Goal: Transaction & Acquisition: Purchase product/service

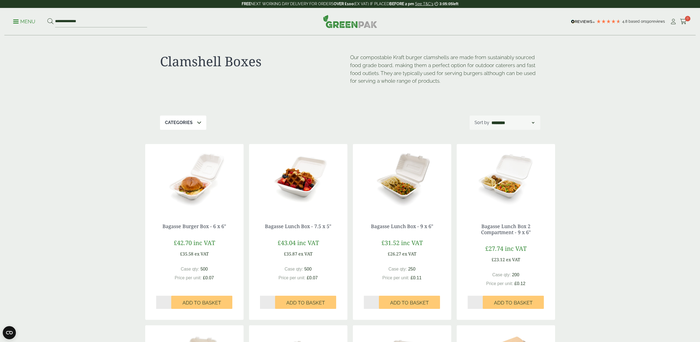
scroll to position [1, 0]
click at [377, 300] on input "*" at bounding box center [371, 302] width 15 height 13
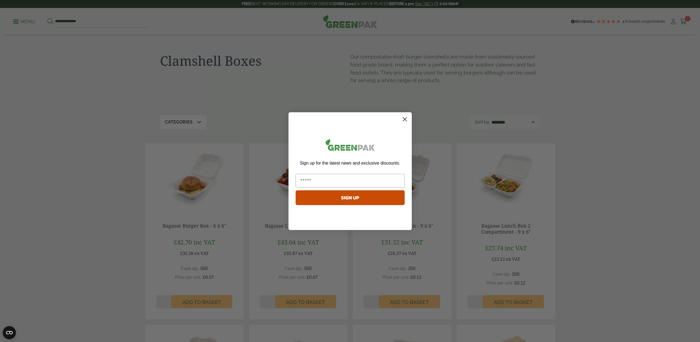
click at [404, 119] on icon "Close dialog" at bounding box center [405, 119] width 4 height 4
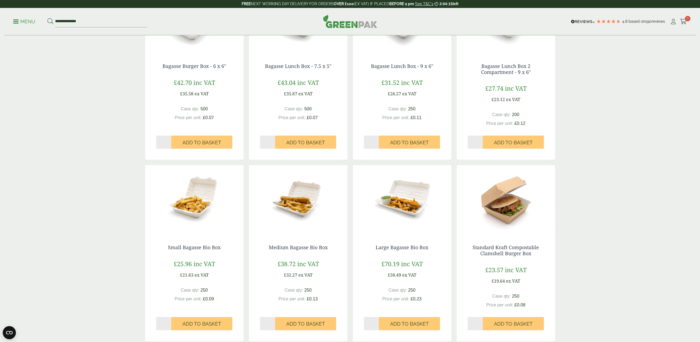
scroll to position [163, 0]
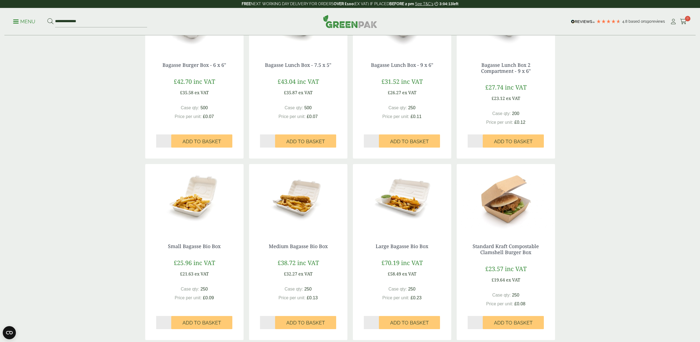
type input "*"
click at [377, 139] on input "*" at bounding box center [371, 140] width 15 height 13
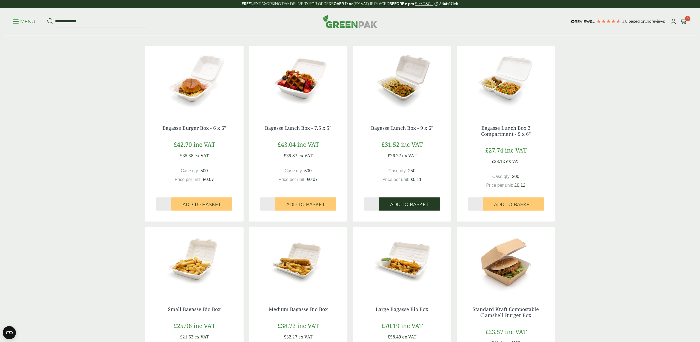
scroll to position [100, 0]
click at [402, 202] on span "Add to Basket" at bounding box center [409, 205] width 39 height 6
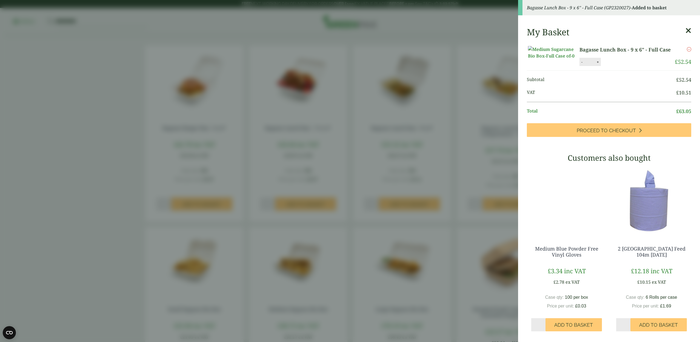
click at [456, 208] on aside "Bagasse Lunch Box - 9 x 6" - Full Case (GP2320027) - Added to basket My Basket …" at bounding box center [350, 171] width 700 height 342
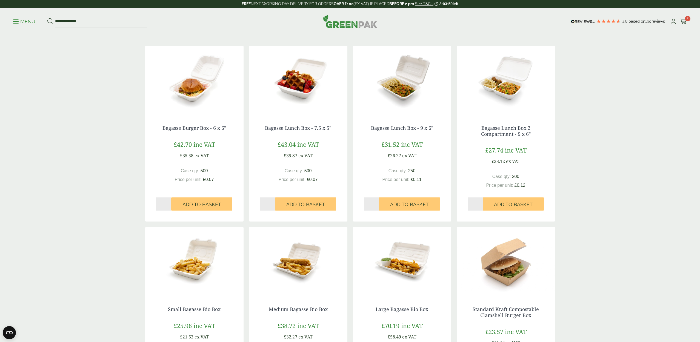
click at [21, 21] on p "Menu" at bounding box center [24, 21] width 22 height 7
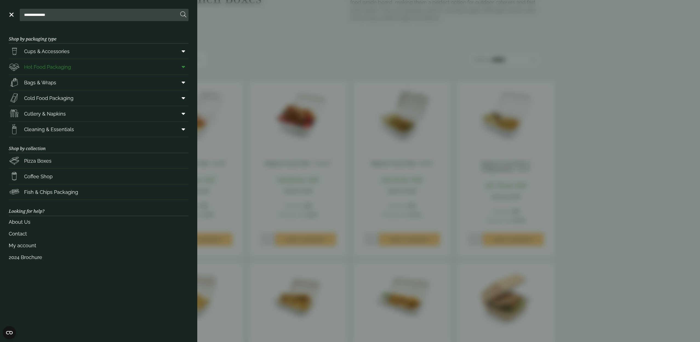
click at [184, 66] on icon at bounding box center [184, 66] width 4 height 5
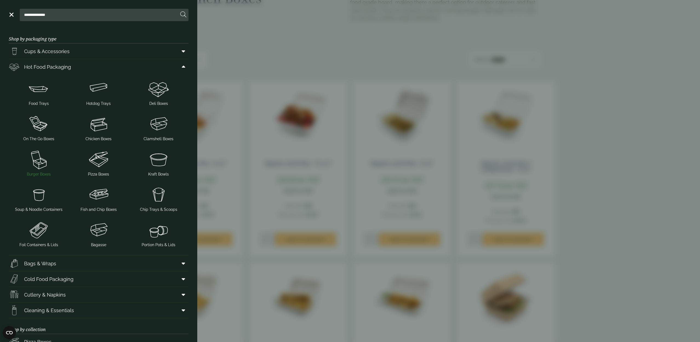
click at [44, 167] on img at bounding box center [39, 159] width 56 height 22
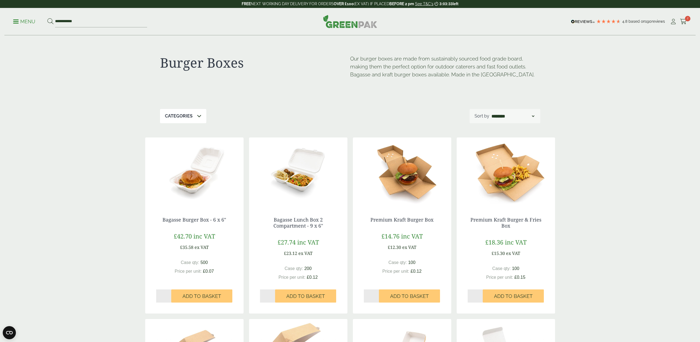
click at [376, 294] on input "*" at bounding box center [371, 295] width 15 height 13
type input "*"
click at [376, 294] on input "*" at bounding box center [371, 295] width 15 height 13
click at [400, 295] on span "Add to Basket" at bounding box center [409, 296] width 39 height 6
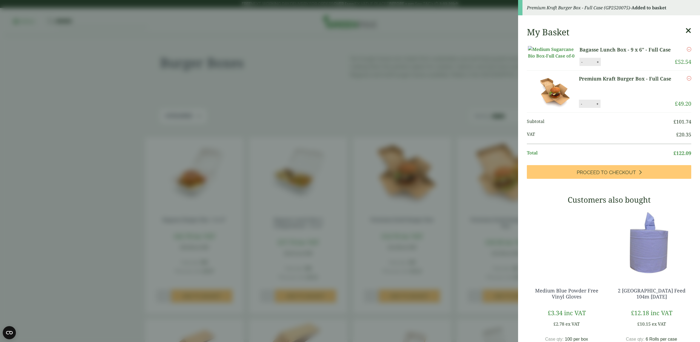
click at [449, 237] on aside "Premium Kraft Burger Box - Full Case (GP2520075) - Added to basket My Basket Ba…" at bounding box center [350, 171] width 700 height 342
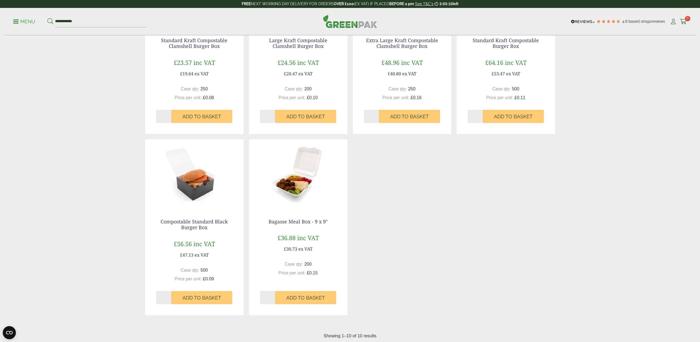
scroll to position [364, 0]
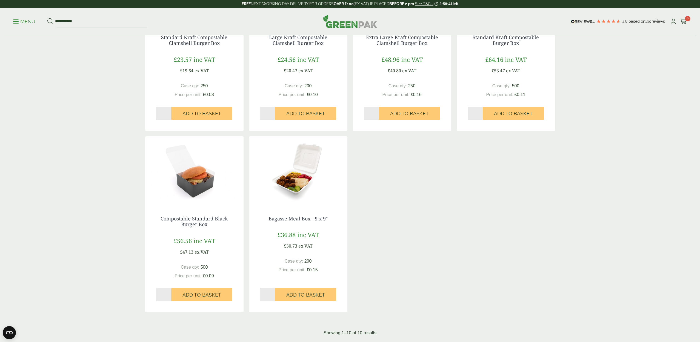
click at [320, 292] on span "Add to Basket" at bounding box center [305, 295] width 39 height 6
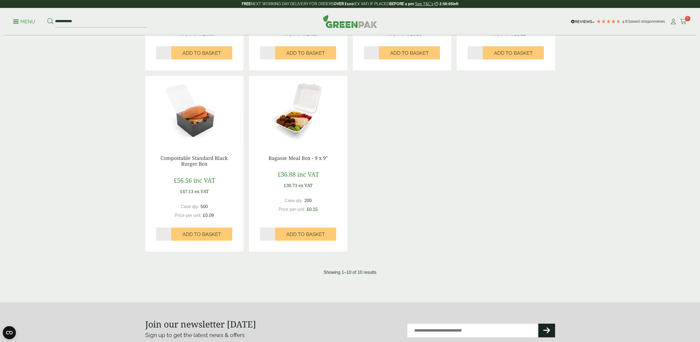
click at [685, 20] on icon at bounding box center [683, 21] width 7 height 5
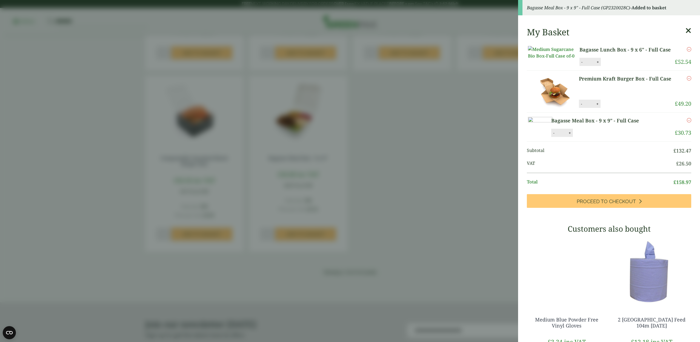
click at [471, 171] on aside "Bagasse Meal Box - 9 x 9" - Full Case (GP2320028C) - Added to basket My Basket …" at bounding box center [350, 171] width 700 height 342
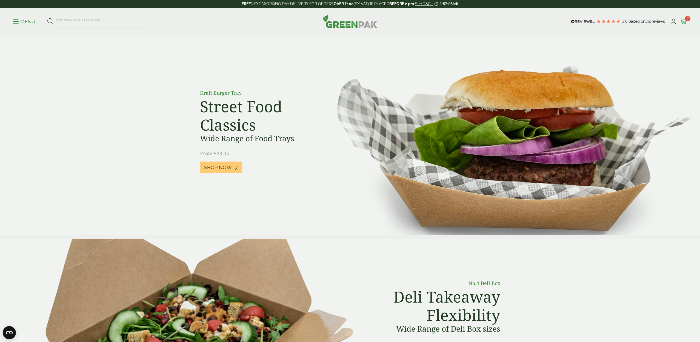
click at [686, 20] on span "7" at bounding box center [687, 18] width 5 height 5
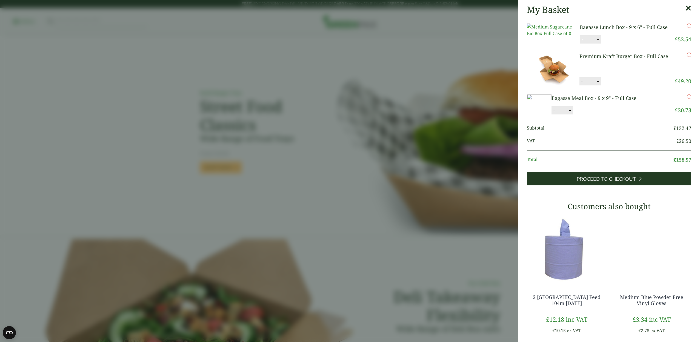
click at [610, 182] on span "Proceed to Checkout" at bounding box center [605, 179] width 59 height 6
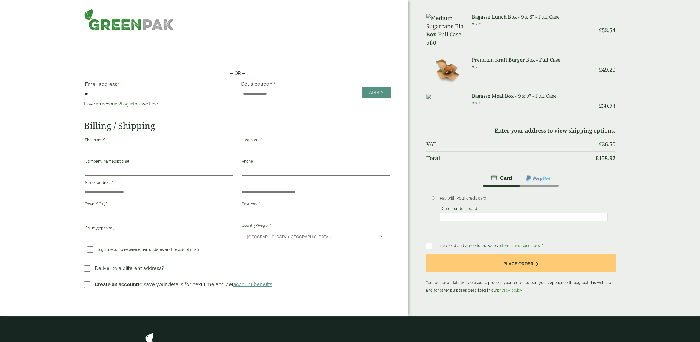
type input "*"
type input "**********"
drag, startPoint x: 112, startPoint y: 150, endPoint x: 125, endPoint y: 151, distance: 12.9
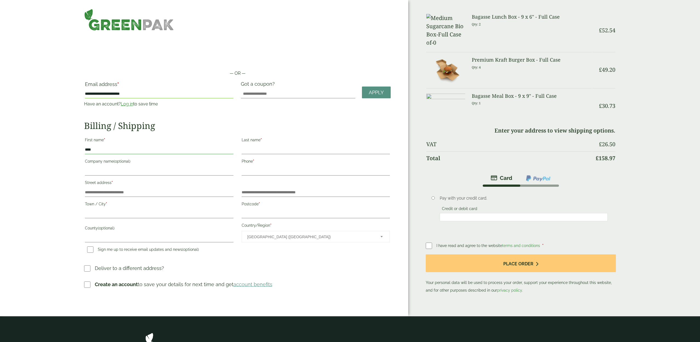
type input "****"
drag, startPoint x: 249, startPoint y: 147, endPoint x: 301, endPoint y: 166, distance: 54.9
type input "*****"
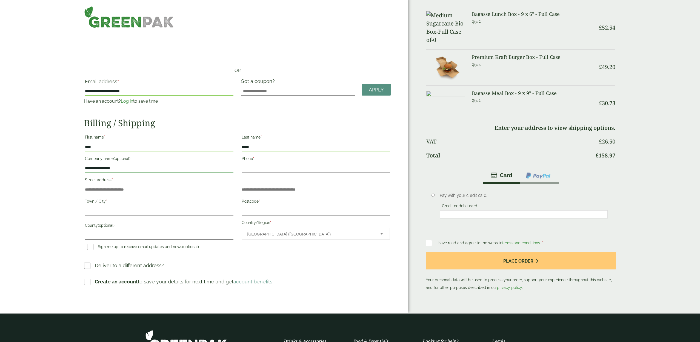
type input "**********"
drag, startPoint x: 250, startPoint y: 169, endPoint x: 315, endPoint y: 177, distance: 65.6
type input "**********"
drag, startPoint x: 97, startPoint y: 189, endPoint x: 109, endPoint y: 191, distance: 12.2
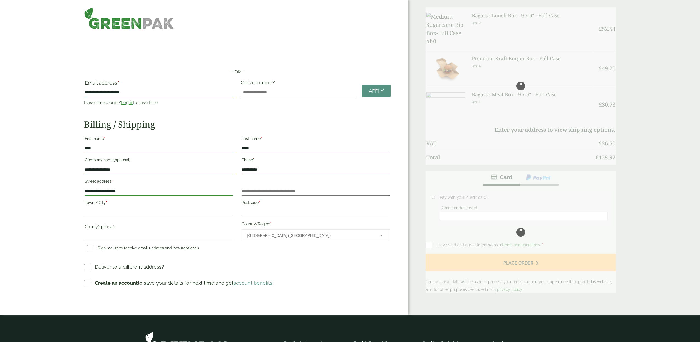
scroll to position [1, 0]
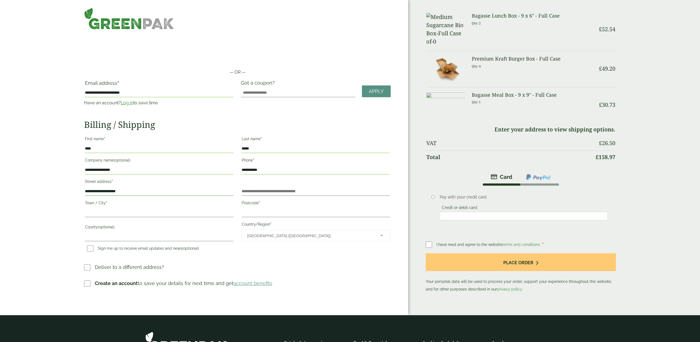
type input "**********"
click at [358, 292] on div "**********" at bounding box center [204, 157] width 408 height 316
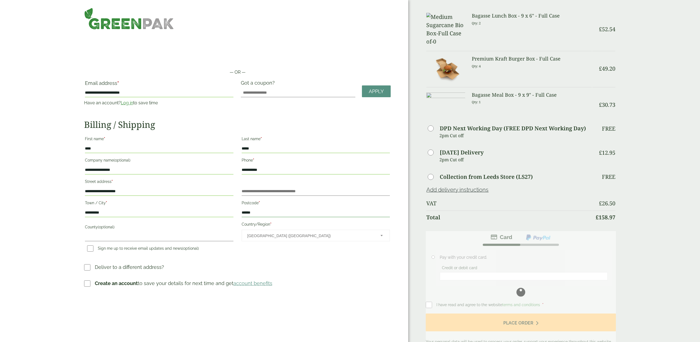
type input "******"
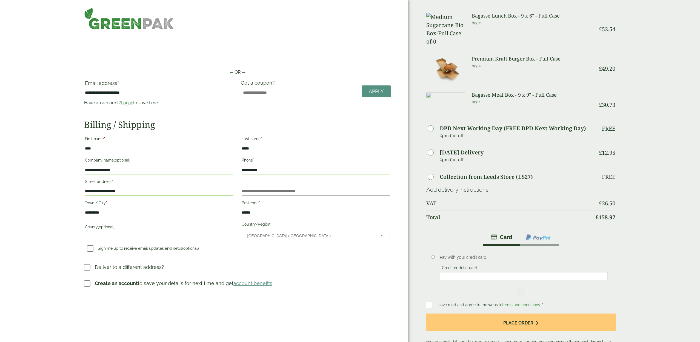
click at [300, 265] on h3 "Deliver to a different address?" at bounding box center [237, 269] width 307 height 12
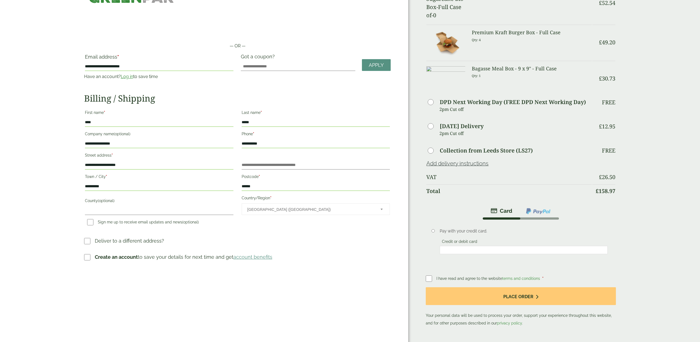
scroll to position [28, 0]
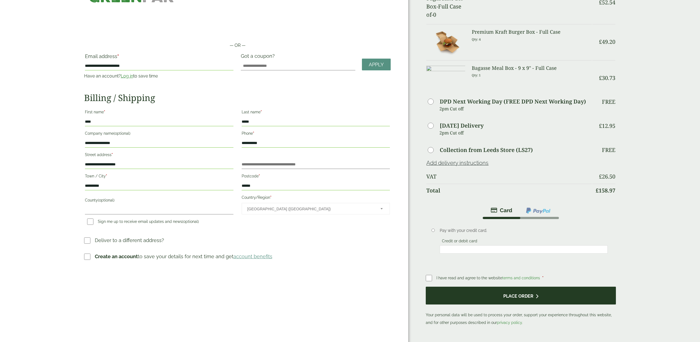
click at [516, 294] on button "Place order" at bounding box center [521, 296] width 190 height 18
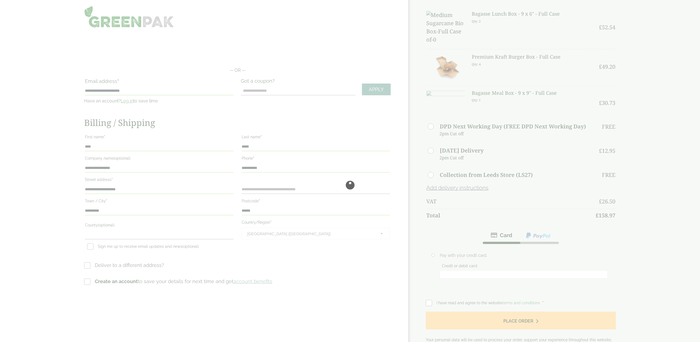
scroll to position [0, 0]
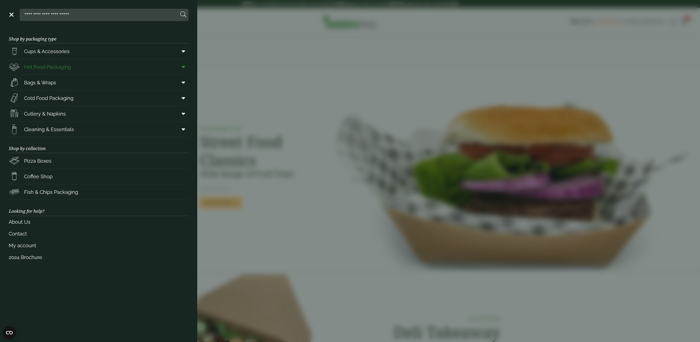
click at [183, 68] on icon at bounding box center [184, 66] width 4 height 5
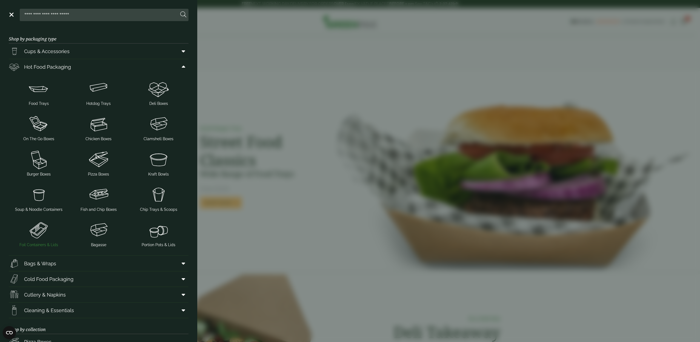
click at [40, 234] on img at bounding box center [39, 230] width 56 height 22
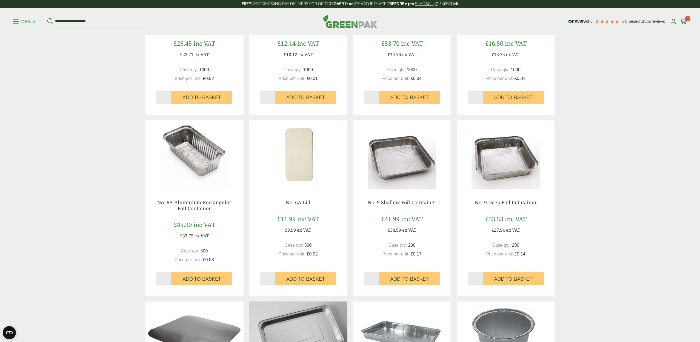
scroll to position [200, 0]
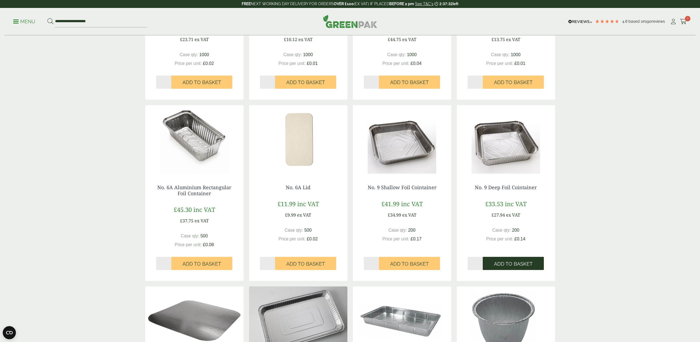
click at [500, 260] on button "Add to Basket" at bounding box center [513, 263] width 61 height 13
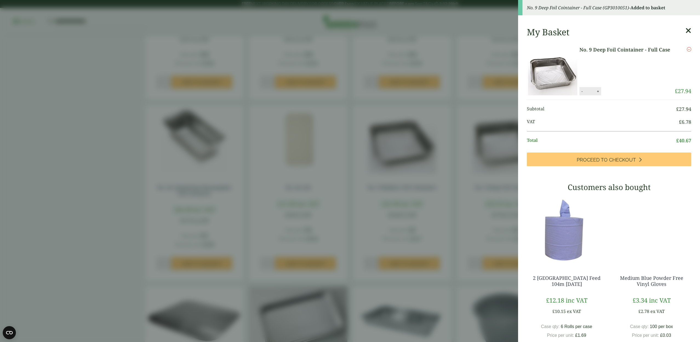
click at [463, 265] on aside "No. 9 Deep Foil Cointainer - Full Case (GP3010051) - Added to basket My Basket …" at bounding box center [350, 171] width 700 height 342
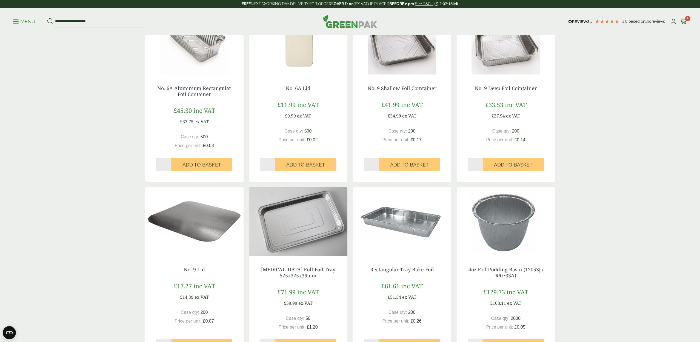
scroll to position [302, 0]
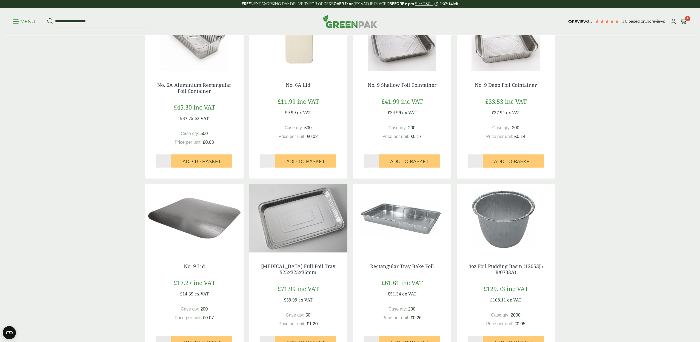
click at [179, 235] on img at bounding box center [194, 218] width 98 height 68
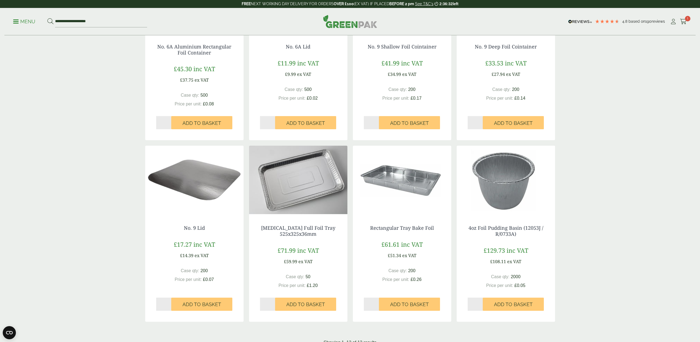
scroll to position [343, 0]
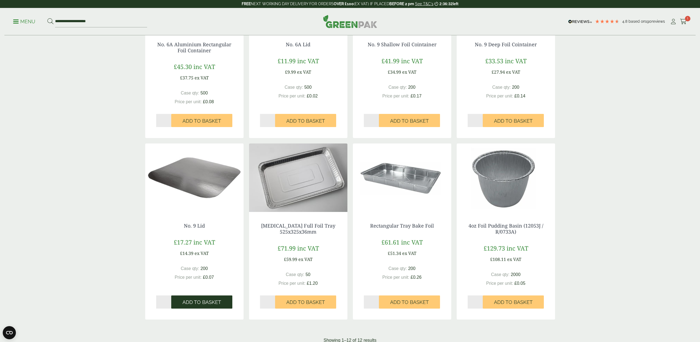
click at [208, 302] on span "Add to Basket" at bounding box center [201, 302] width 39 height 6
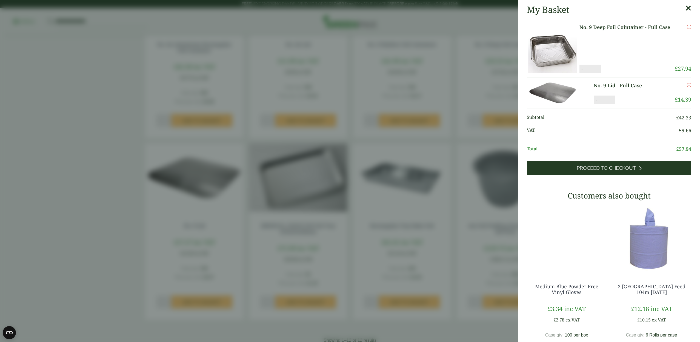
click at [604, 165] on link "Proceed to Checkout" at bounding box center [609, 168] width 164 height 14
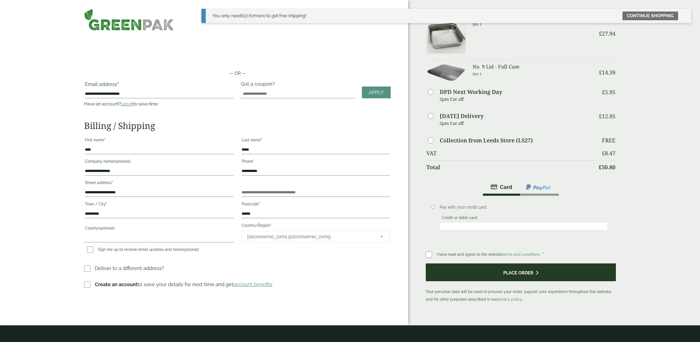
click at [501, 274] on button "Place order" at bounding box center [521, 272] width 190 height 18
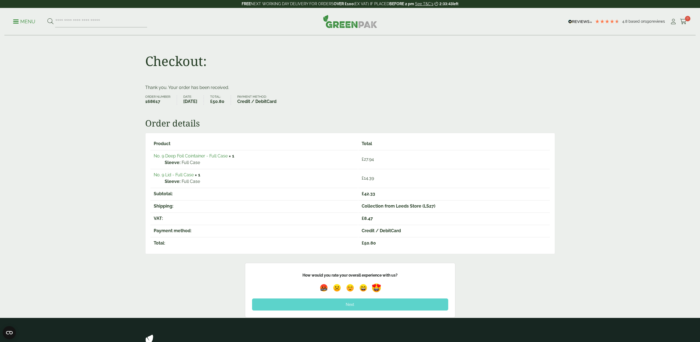
click at [375, 289] on img at bounding box center [376, 288] width 13 height 13
click at [348, 302] on div "Next" at bounding box center [350, 304] width 196 height 12
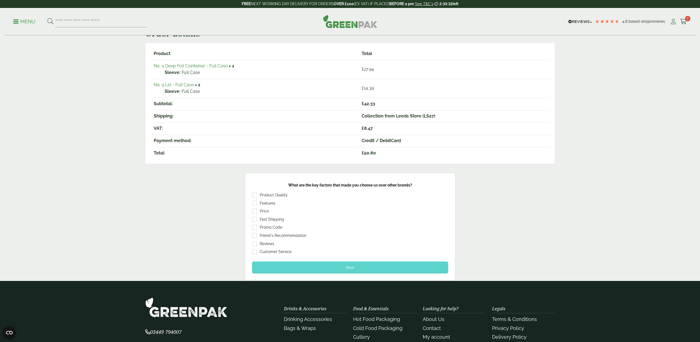
scroll to position [91, 0]
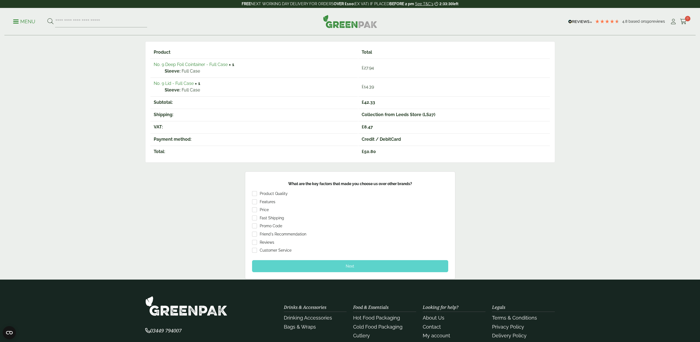
click at [346, 265] on div "Next" at bounding box center [350, 266] width 196 height 12
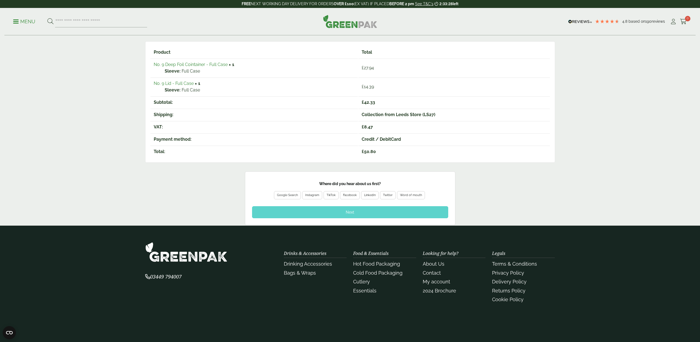
click at [288, 193] on div "Google Search" at bounding box center [287, 195] width 21 height 5
click at [338, 209] on div "Next" at bounding box center [350, 212] width 196 height 12
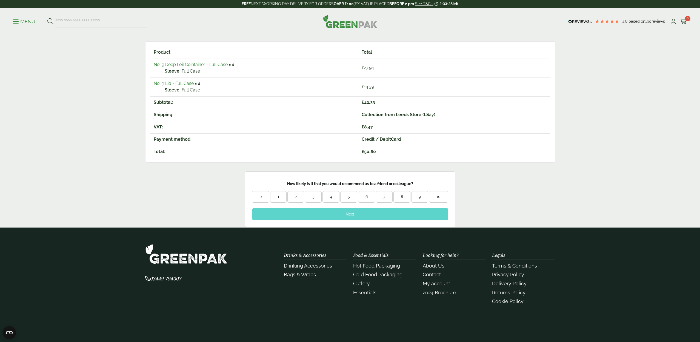
click at [441, 194] on div "10" at bounding box center [438, 196] width 18 height 5
click at [377, 210] on div "Next" at bounding box center [350, 214] width 196 height 12
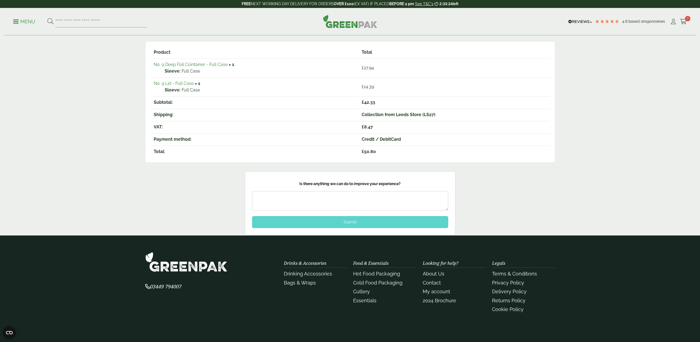
scroll to position [92, 0]
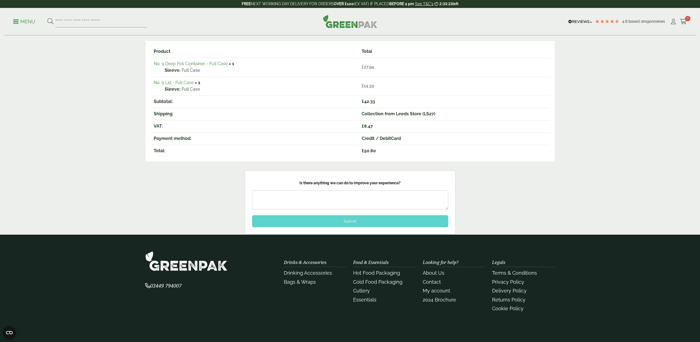
click at [360, 220] on div "Submit" at bounding box center [350, 221] width 196 height 12
